Goal: Task Accomplishment & Management: Manage account settings

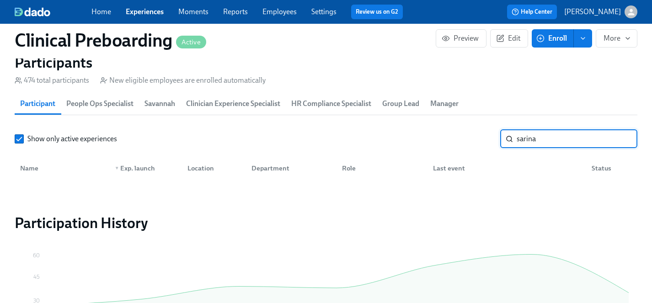
scroll to position [0, 11219]
drag, startPoint x: 500, startPoint y: 138, endPoint x: 461, endPoint y: 138, distance: 38.9
click at [461, 138] on div "Show only active experiences sarina ​" at bounding box center [326, 139] width 623 height 18
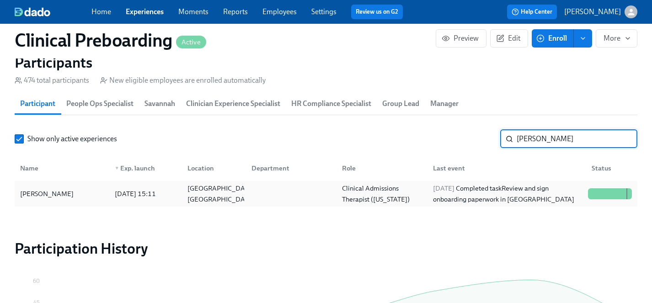
type input "[PERSON_NAME]"
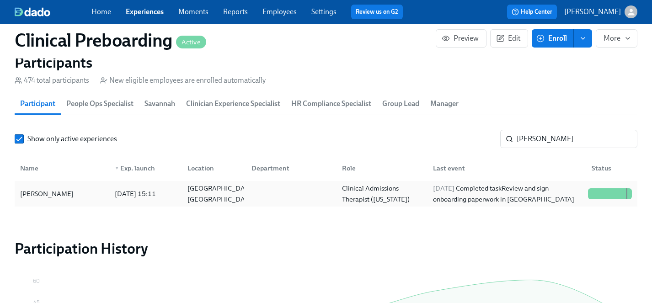
click at [42, 191] on div "[PERSON_NAME]" at bounding box center [46, 193] width 61 height 11
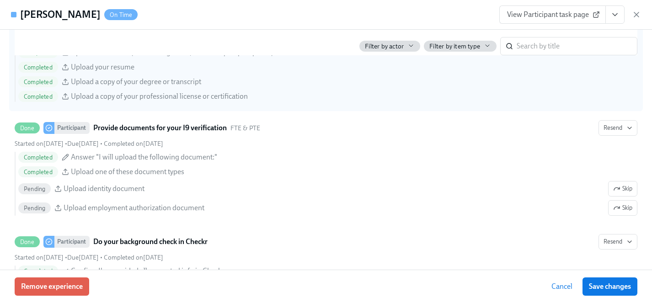
scroll to position [1083, 0]
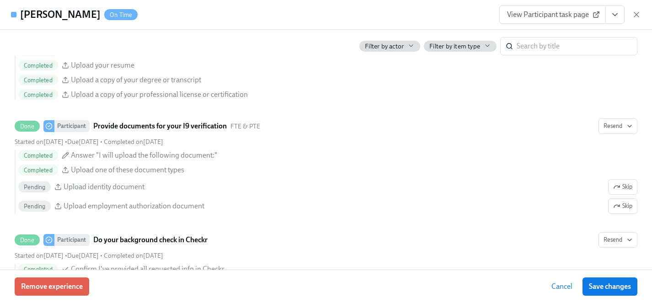
click at [546, 17] on span "View Participant task page" at bounding box center [552, 14] width 91 height 9
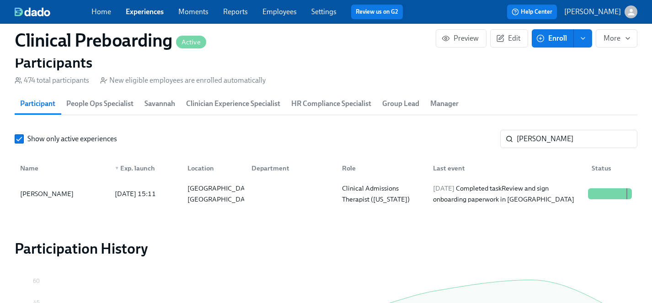
click at [156, 9] on link "Experiences" at bounding box center [145, 11] width 38 height 9
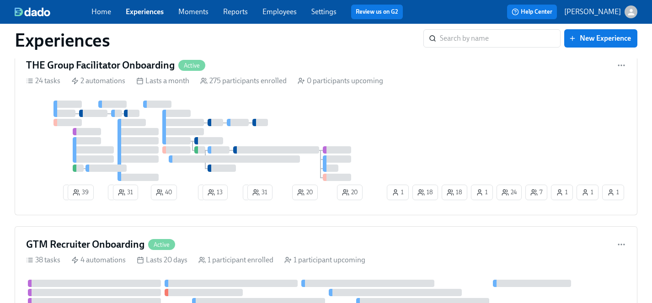
scroll to position [1311, 0]
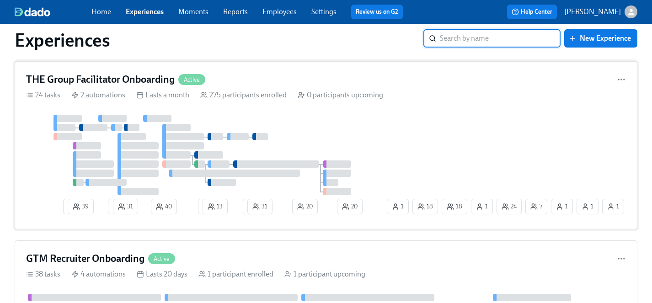
click at [396, 140] on div "2 39 3 31 40 2 13 2 31 20 7 1 24 18 1 1 1 18 20 1" at bounding box center [326, 166] width 600 height 103
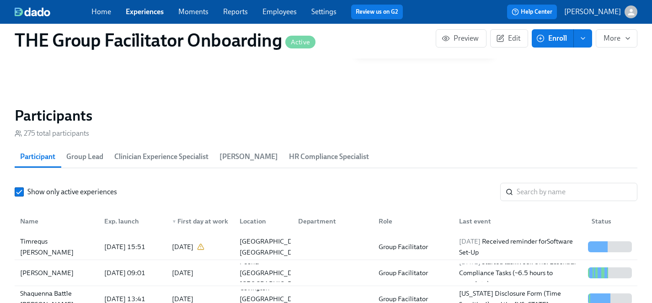
scroll to position [784, 0]
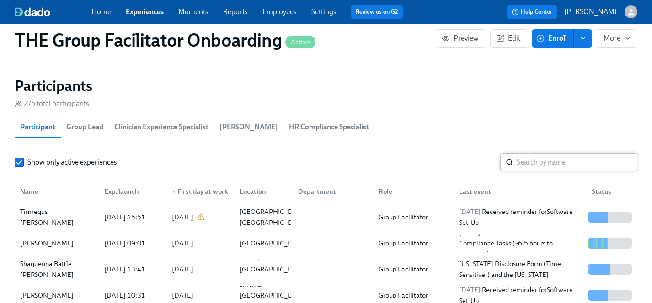
click at [521, 161] on input "search" at bounding box center [577, 162] width 121 height 18
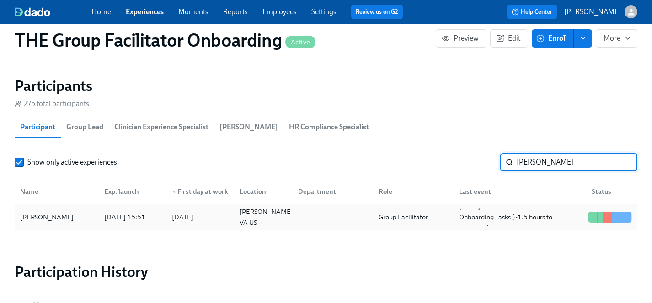
type input "[PERSON_NAME]"
click at [38, 216] on div "[PERSON_NAME]" at bounding box center [46, 217] width 61 height 11
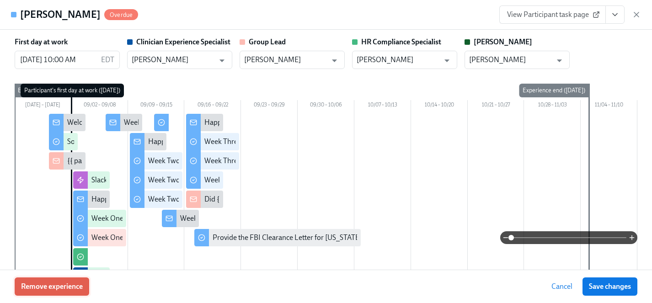
click at [55, 288] on span "Remove experience" at bounding box center [52, 286] width 62 height 9
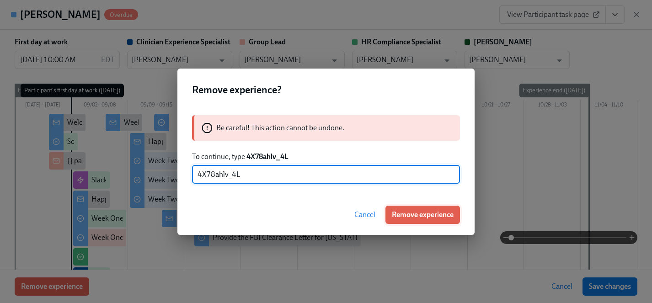
type input "4X78ahlv_4L"
click at [432, 215] on span "Remove experience" at bounding box center [423, 214] width 62 height 9
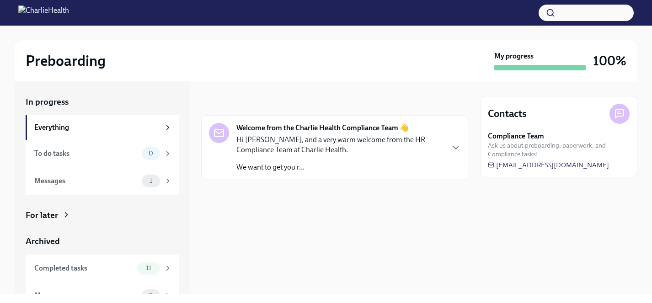
click at [337, 163] on p "We want to get you r..." at bounding box center [339, 167] width 207 height 10
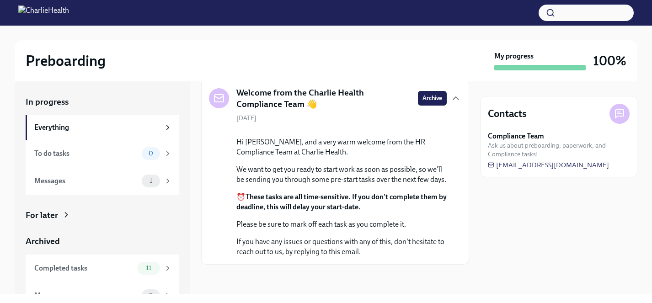
scroll to position [82, 0]
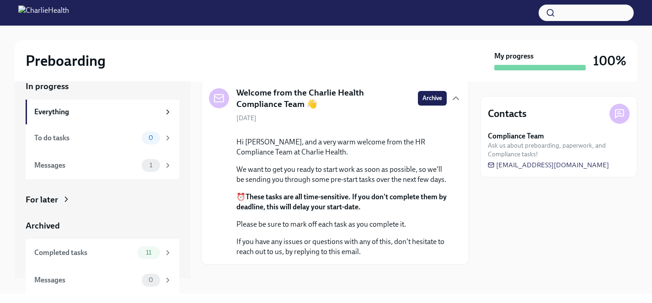
click at [37, 198] on div "For later" at bounding box center [42, 200] width 32 height 12
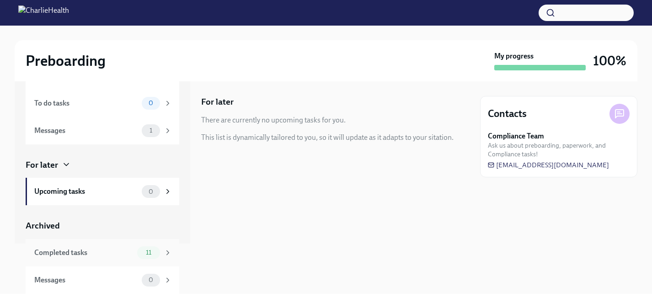
click at [72, 253] on div "Completed tasks" at bounding box center [83, 253] width 99 height 10
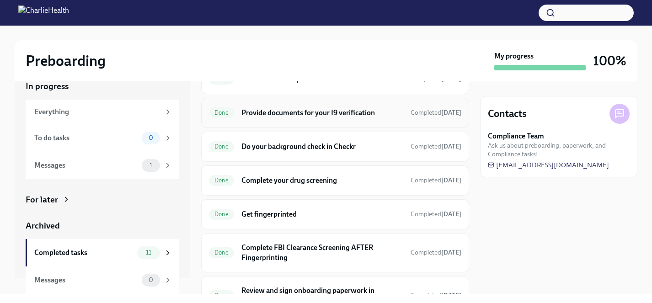
scroll to position [84, 0]
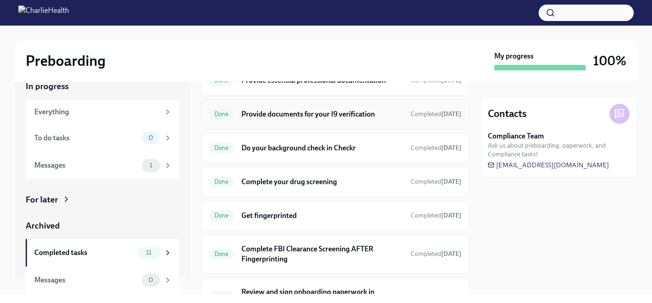
click at [314, 113] on h6 "Provide documents for your I9 verification" at bounding box center [322, 114] width 162 height 10
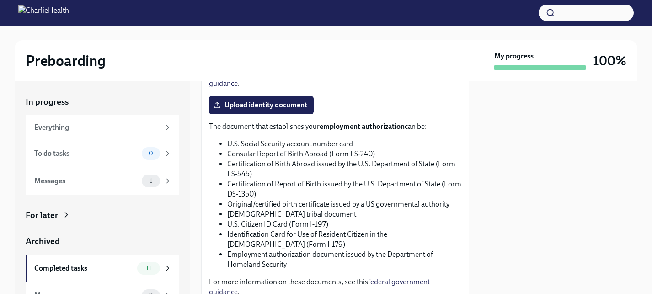
scroll to position [494, 0]
